Goal: Transaction & Acquisition: Book appointment/travel/reservation

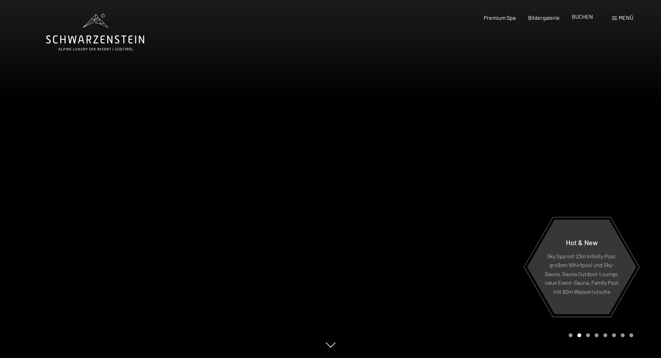
click at [581, 16] on span "BUCHEN" at bounding box center [582, 16] width 21 height 7
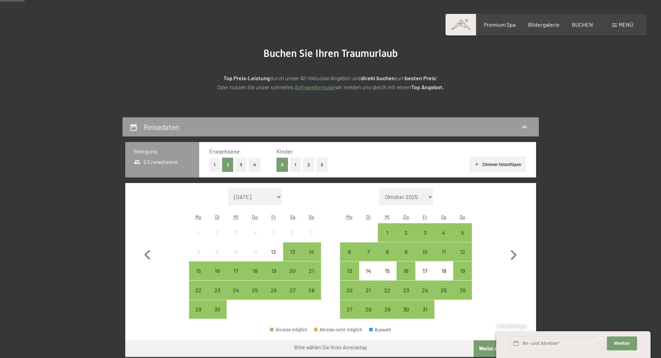
scroll to position [104, 0]
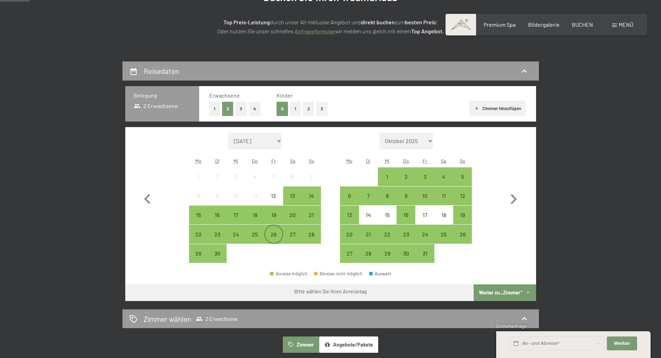
click at [275, 236] on div "26" at bounding box center [273, 239] width 17 height 17
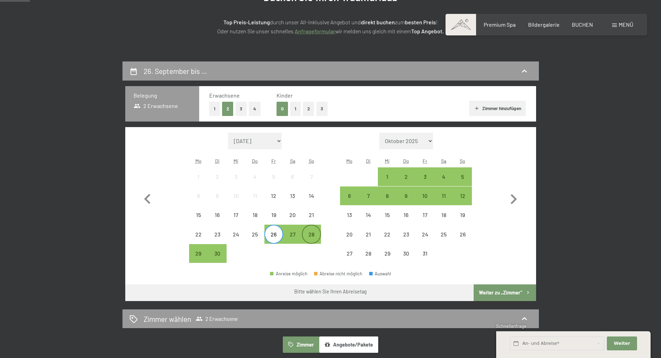
click at [309, 236] on div "28" at bounding box center [310, 239] width 17 height 17
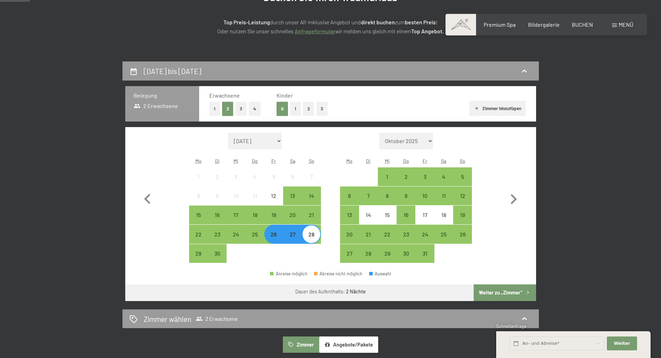
click at [502, 289] on button "Weiter zu „Zimmer“" at bounding box center [504, 292] width 62 height 17
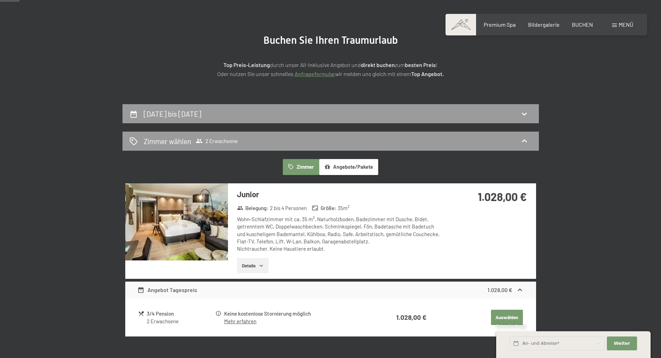
scroll to position [0, 0]
